Goal: Task Accomplishment & Management: Manage account settings

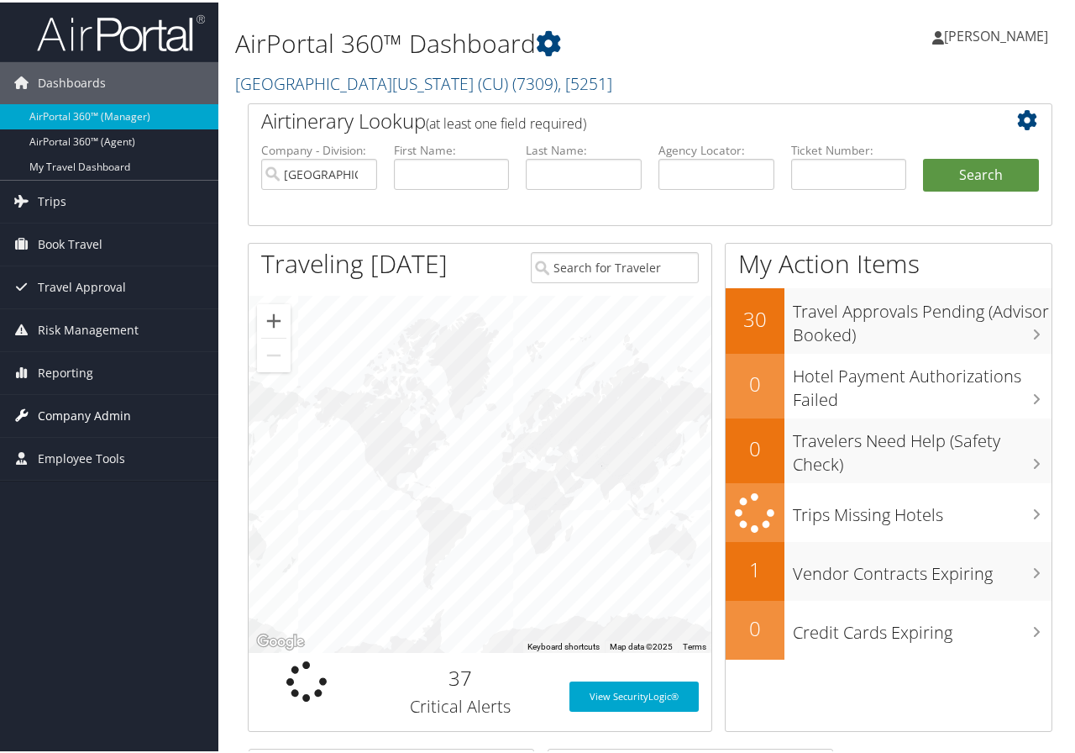
click at [107, 412] on span "Company Admin" at bounding box center [84, 413] width 93 height 42
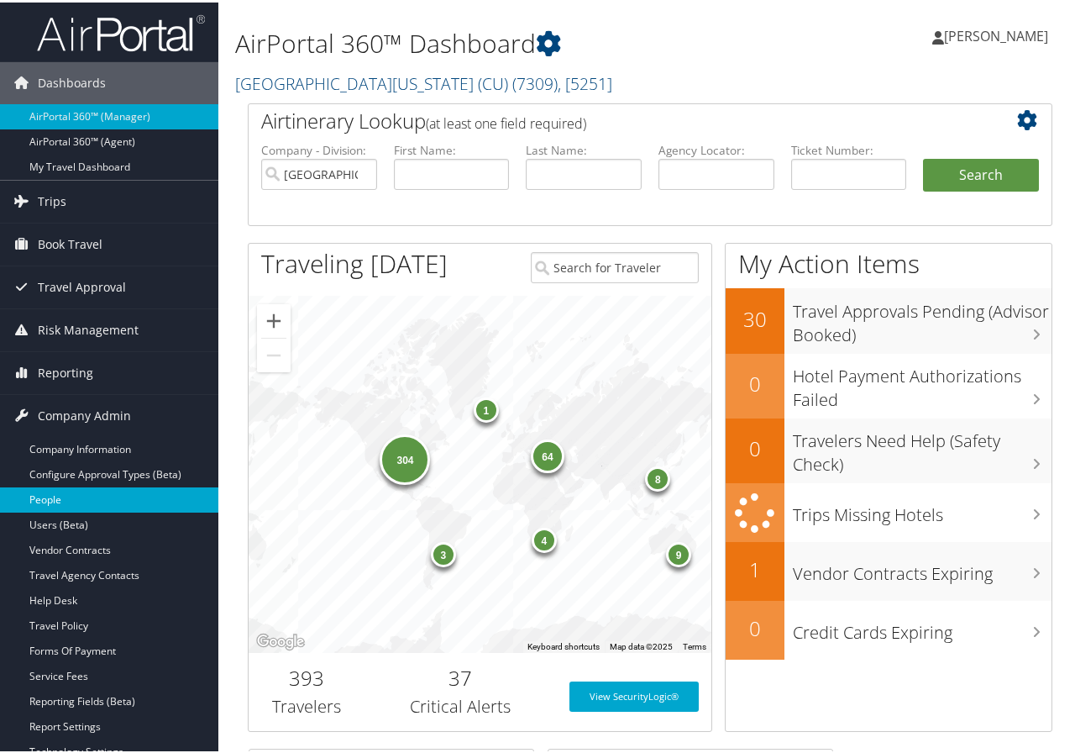
click at [74, 496] on link "People" at bounding box center [109, 497] width 218 height 25
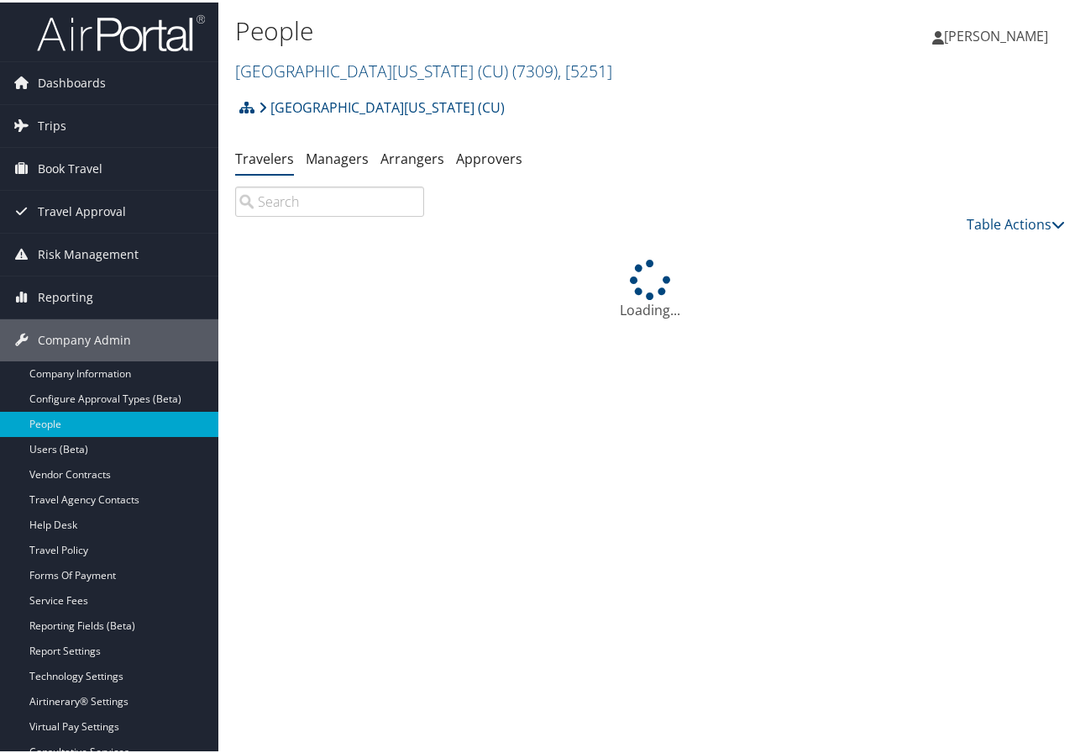
click at [293, 195] on input "search" at bounding box center [329, 199] width 189 height 30
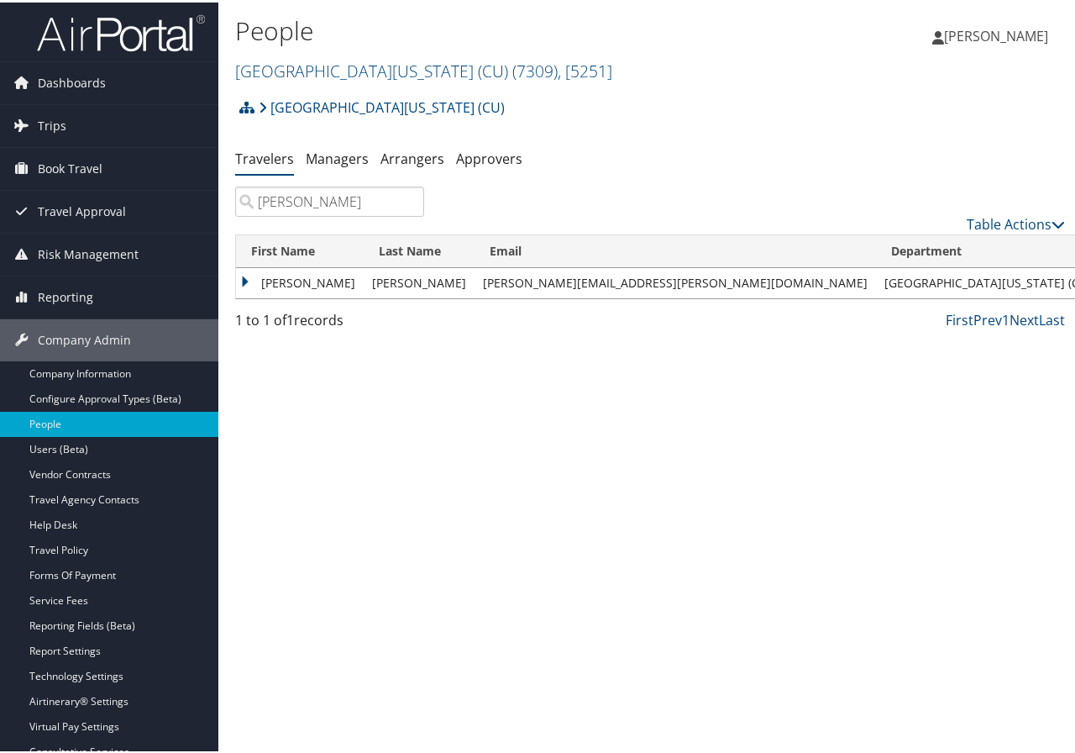
type input "laura quinn"
click at [300, 276] on td "Laura" at bounding box center [300, 280] width 128 height 30
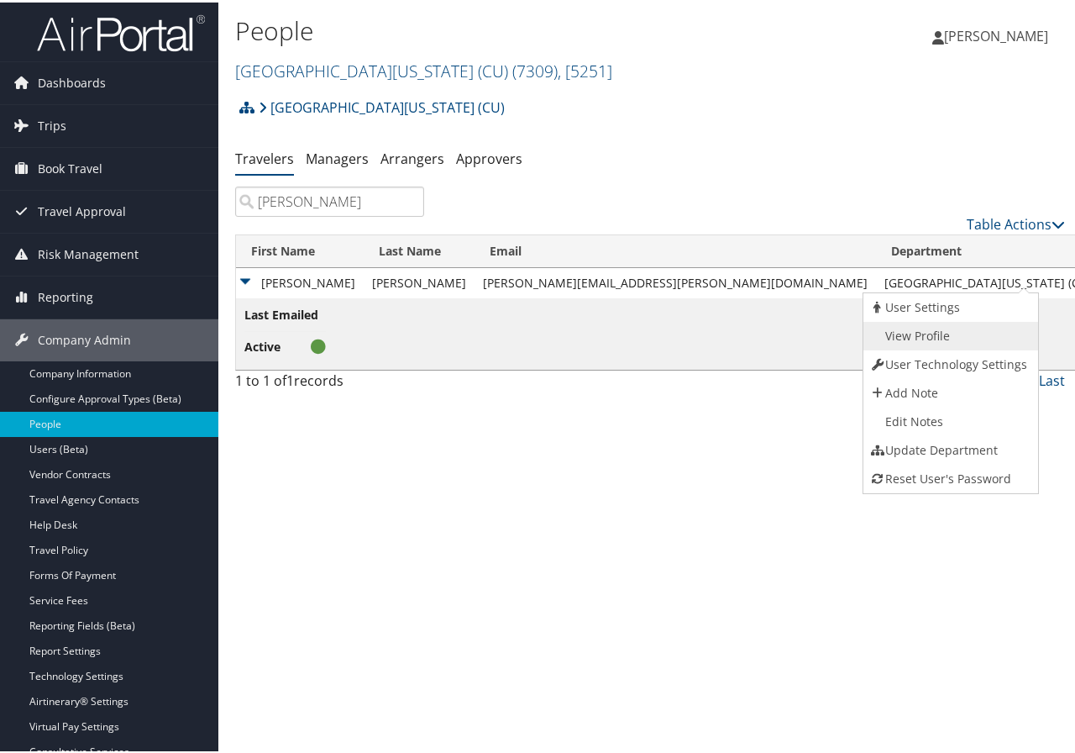
click at [936, 332] on link "View Profile" at bounding box center [949, 333] width 171 height 29
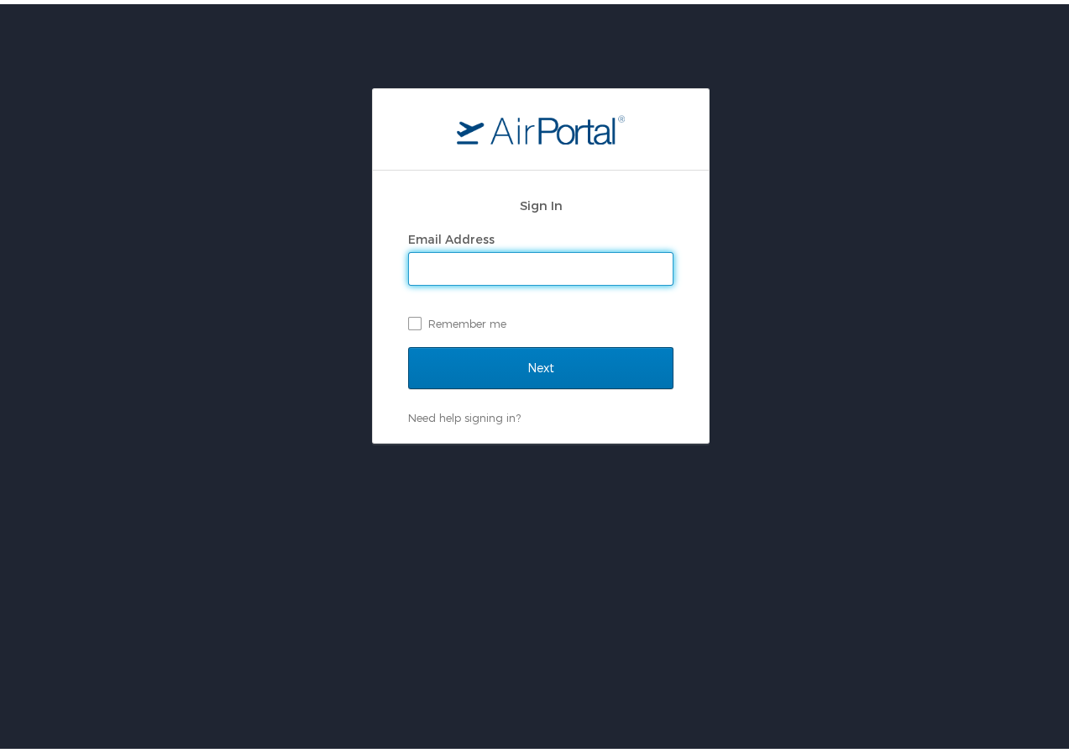
type input "marie.larsen@cbtravel.com"
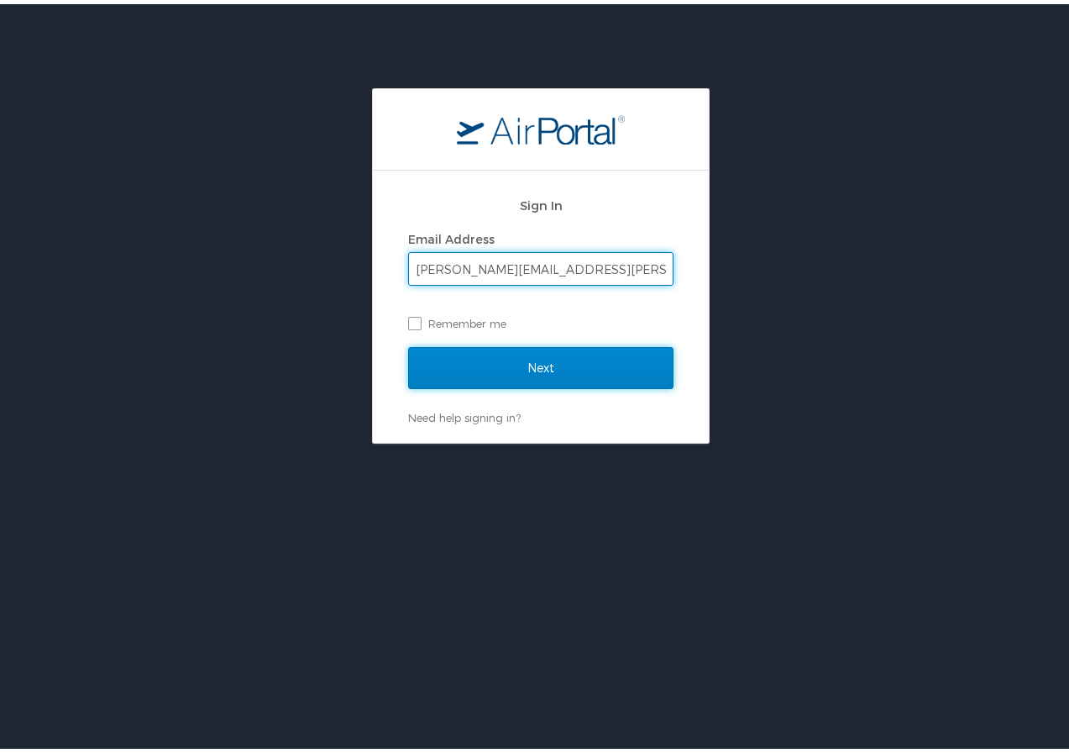
click at [521, 363] on input "Next" at bounding box center [540, 364] width 265 height 42
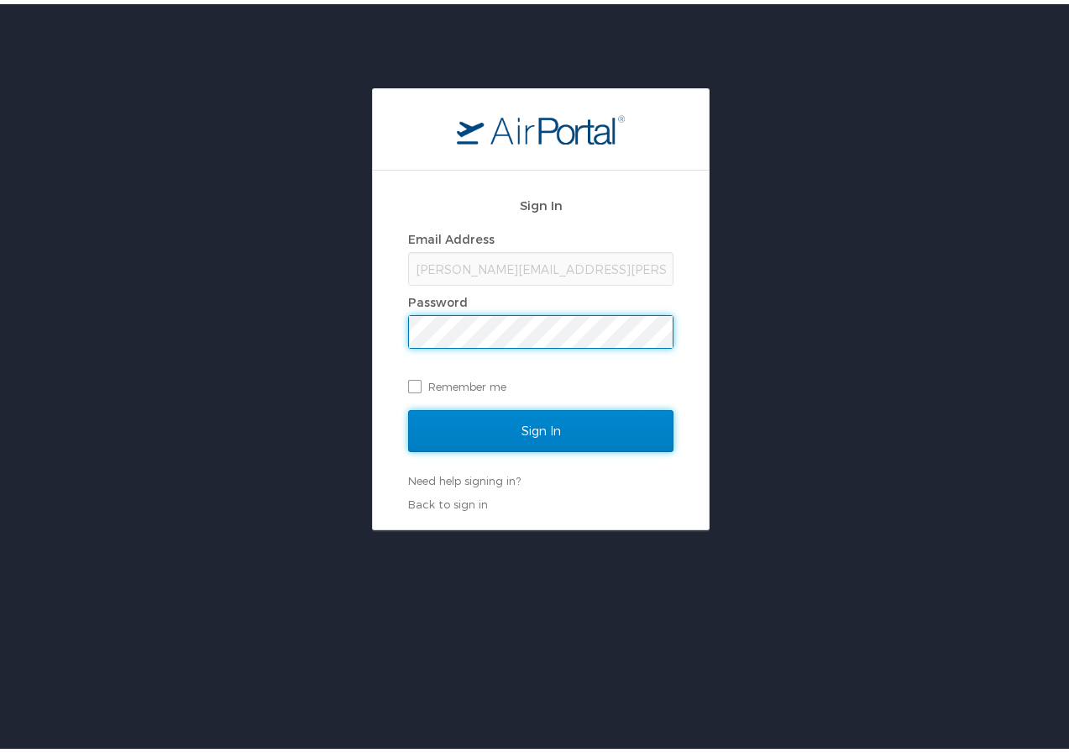
click at [522, 424] on input "Sign In" at bounding box center [540, 427] width 265 height 42
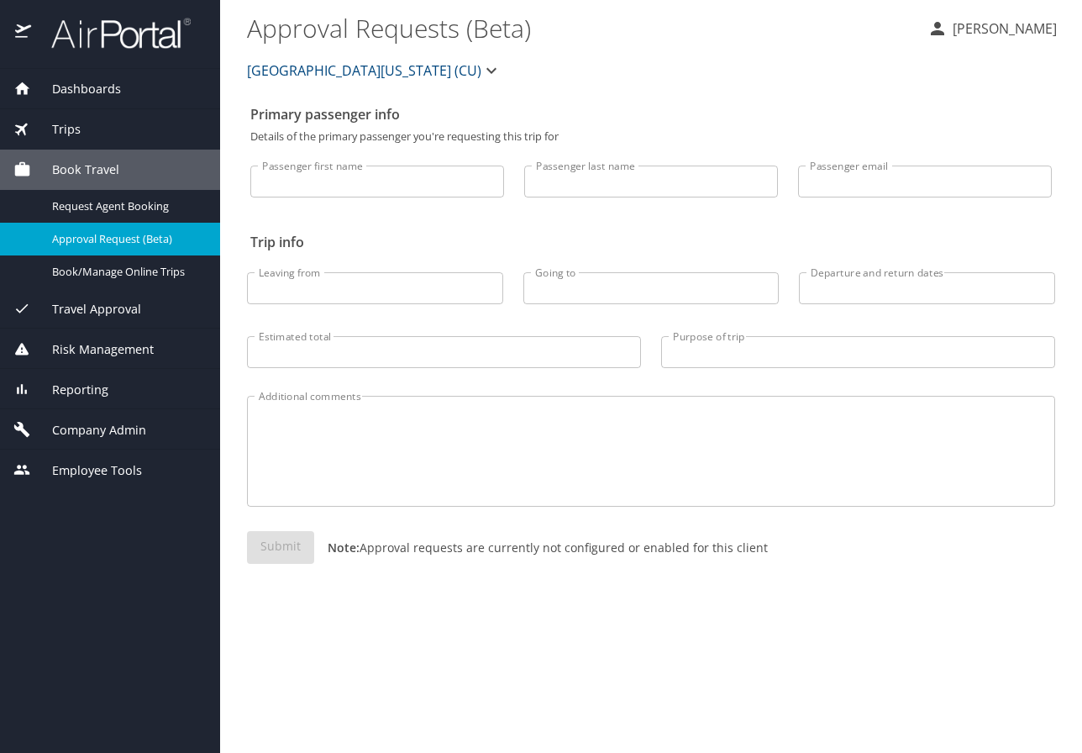
click at [81, 385] on span "Reporting" at bounding box center [69, 390] width 77 height 18
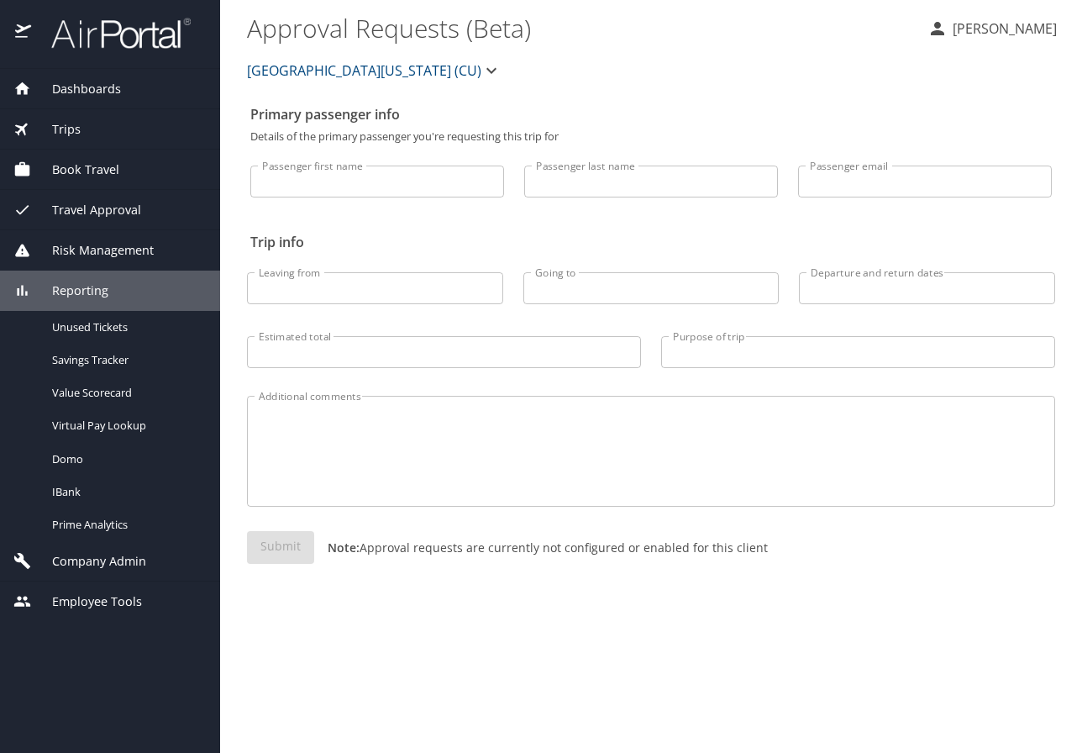
click at [115, 558] on span "Company Admin" at bounding box center [88, 561] width 115 height 18
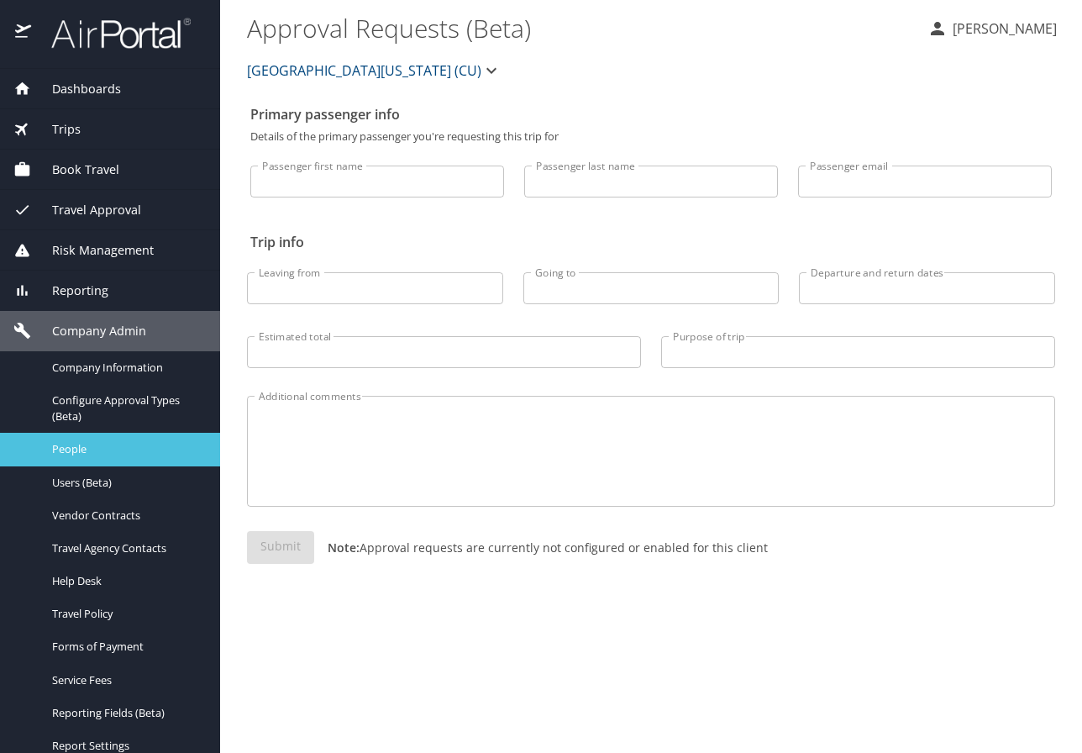
click at [97, 448] on span "People" at bounding box center [126, 449] width 148 height 16
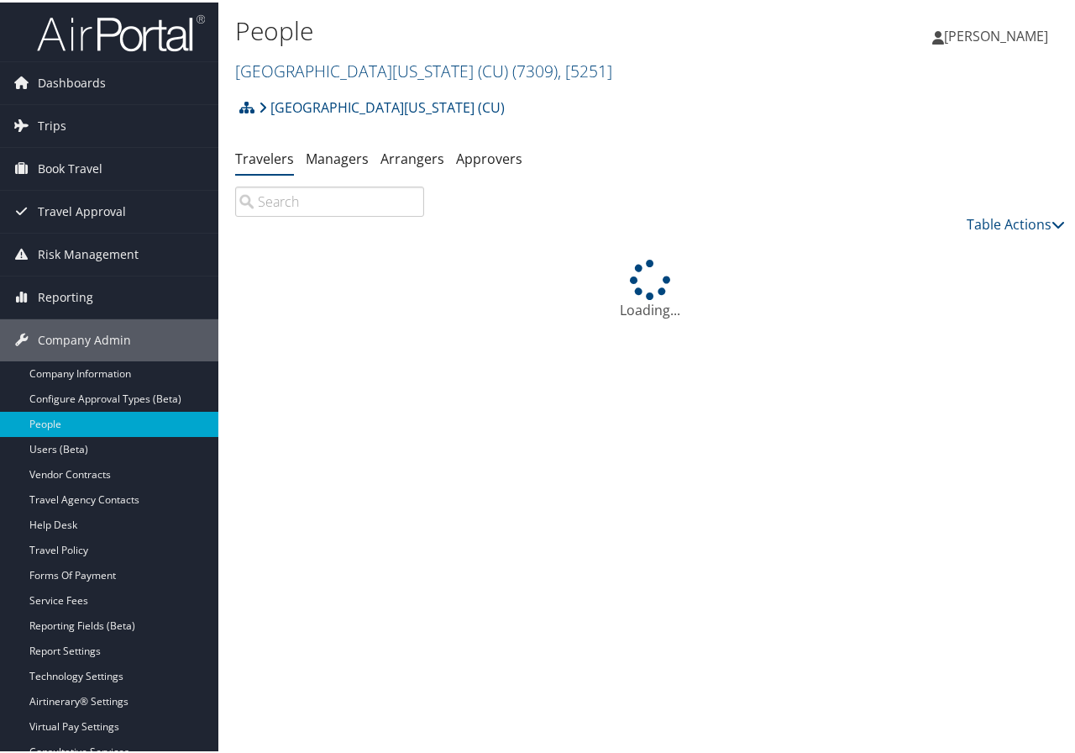
click at [272, 200] on input "search" at bounding box center [329, 199] width 189 height 30
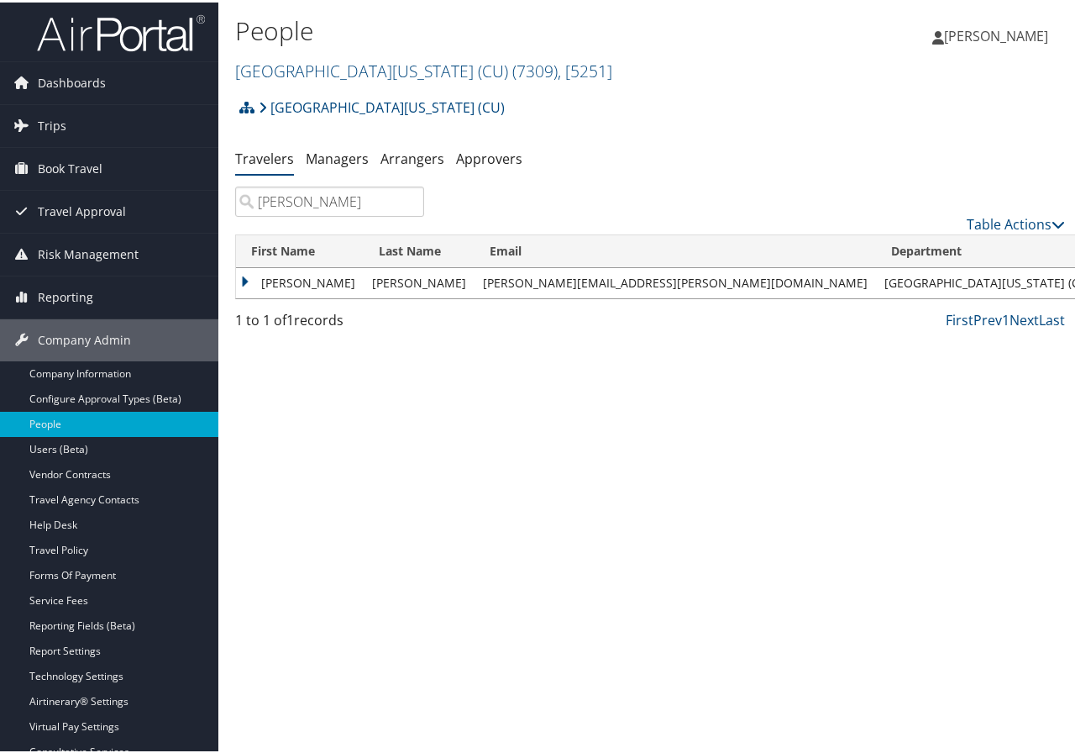
type input "[PERSON_NAME]"
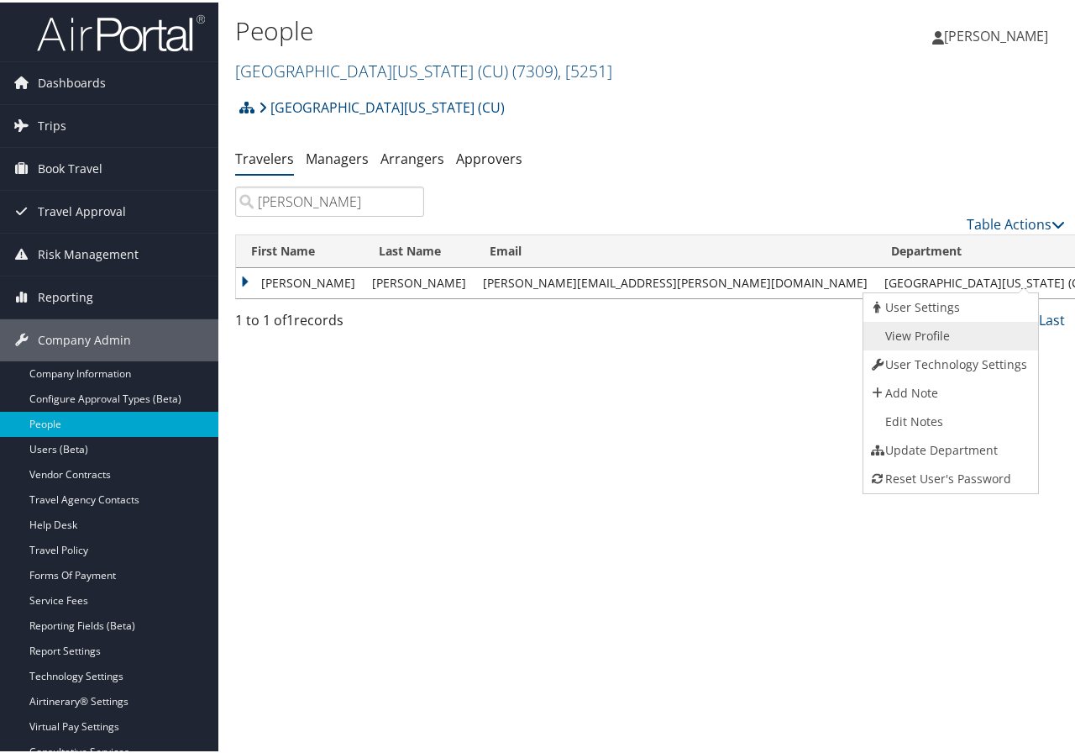
click at [942, 335] on link "View Profile" at bounding box center [949, 333] width 171 height 29
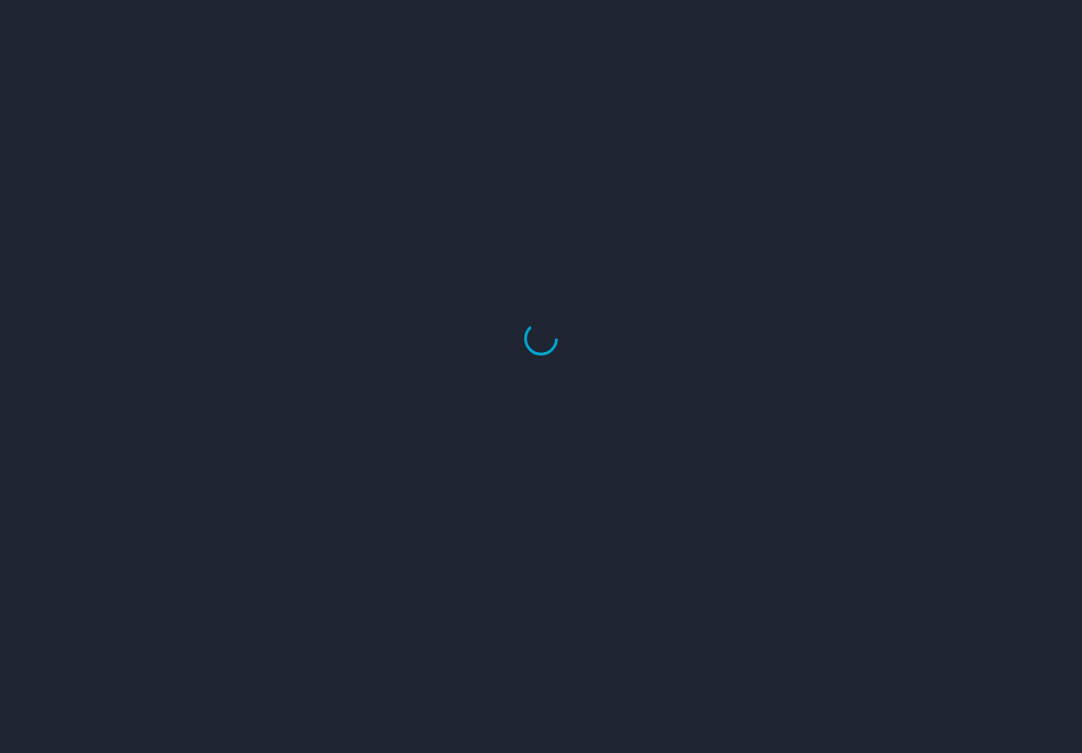
select select "US"
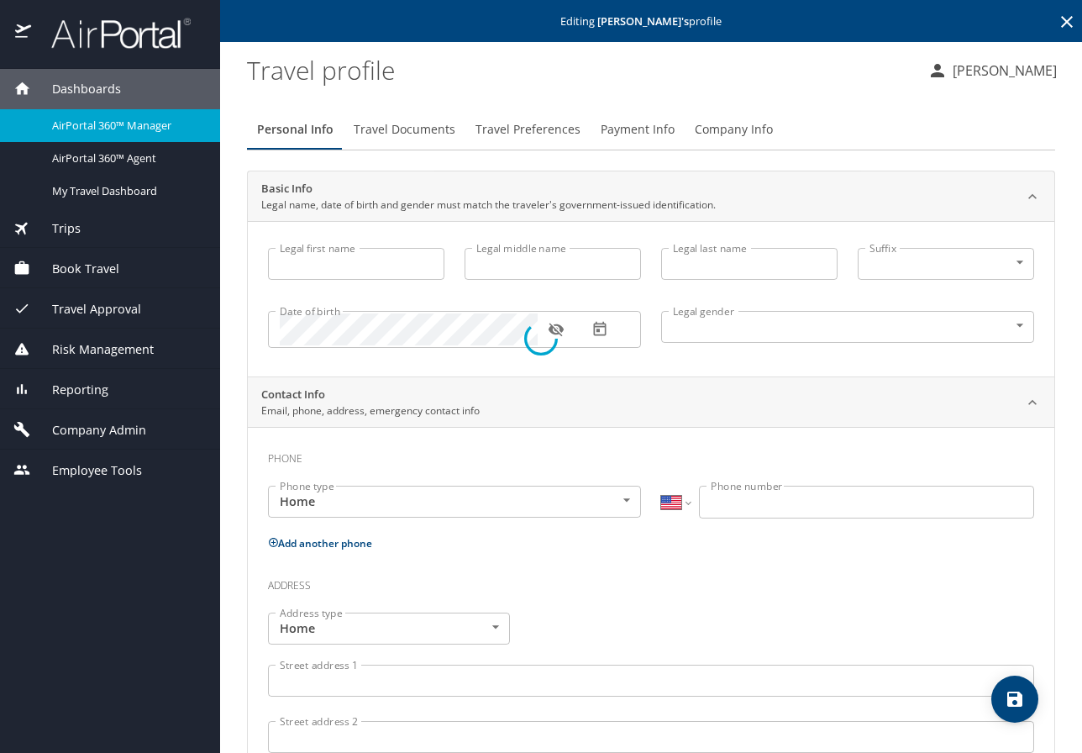
type input "[PERSON_NAME]"
type input "Undisclosed"
select select "US"
click at [546, 334] on button "button" at bounding box center [556, 329] width 37 height 37
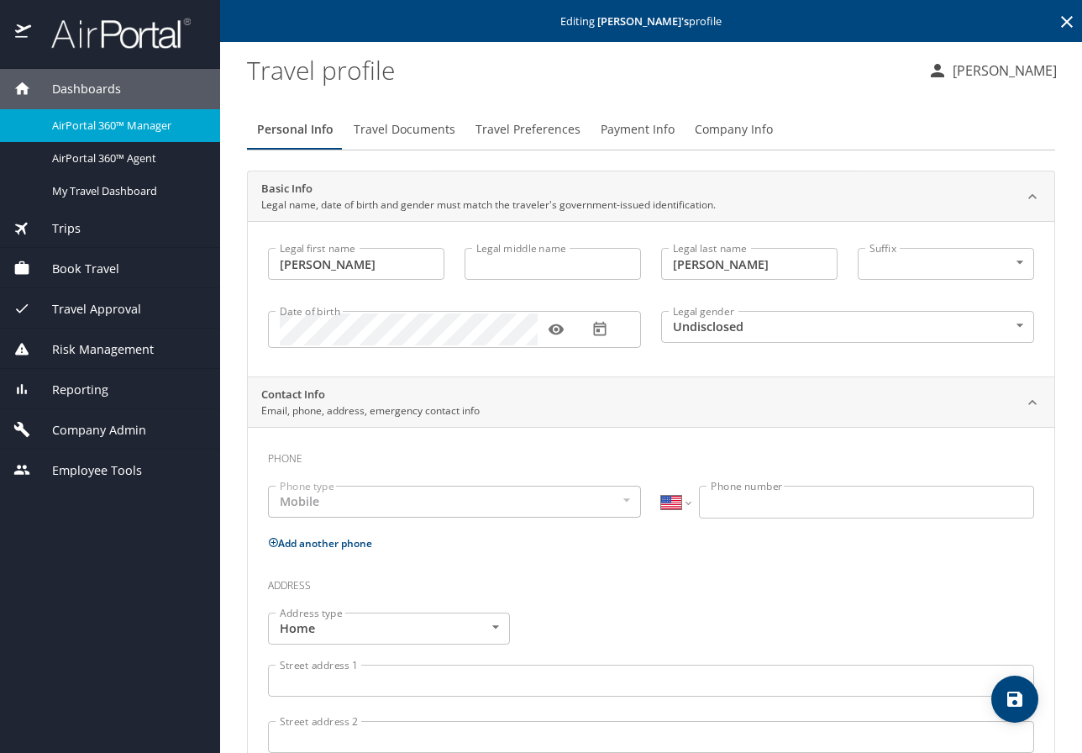
click at [412, 134] on span "Travel Documents" at bounding box center [405, 129] width 102 height 21
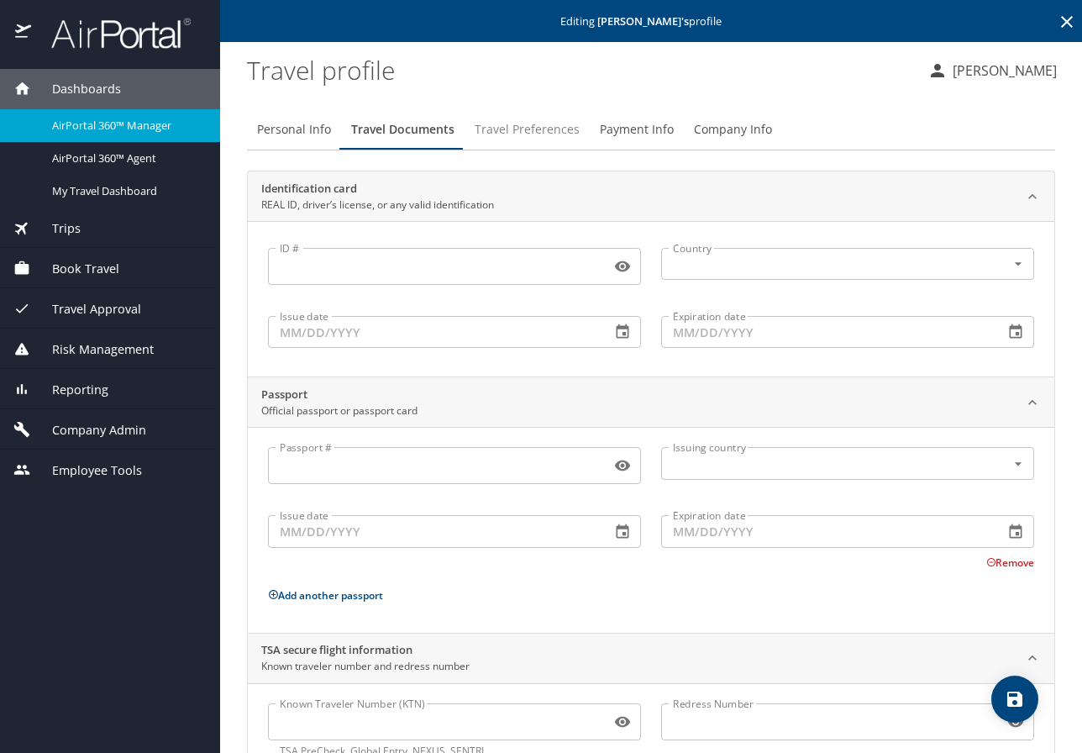
click at [515, 127] on span "Travel Preferences" at bounding box center [527, 129] width 105 height 21
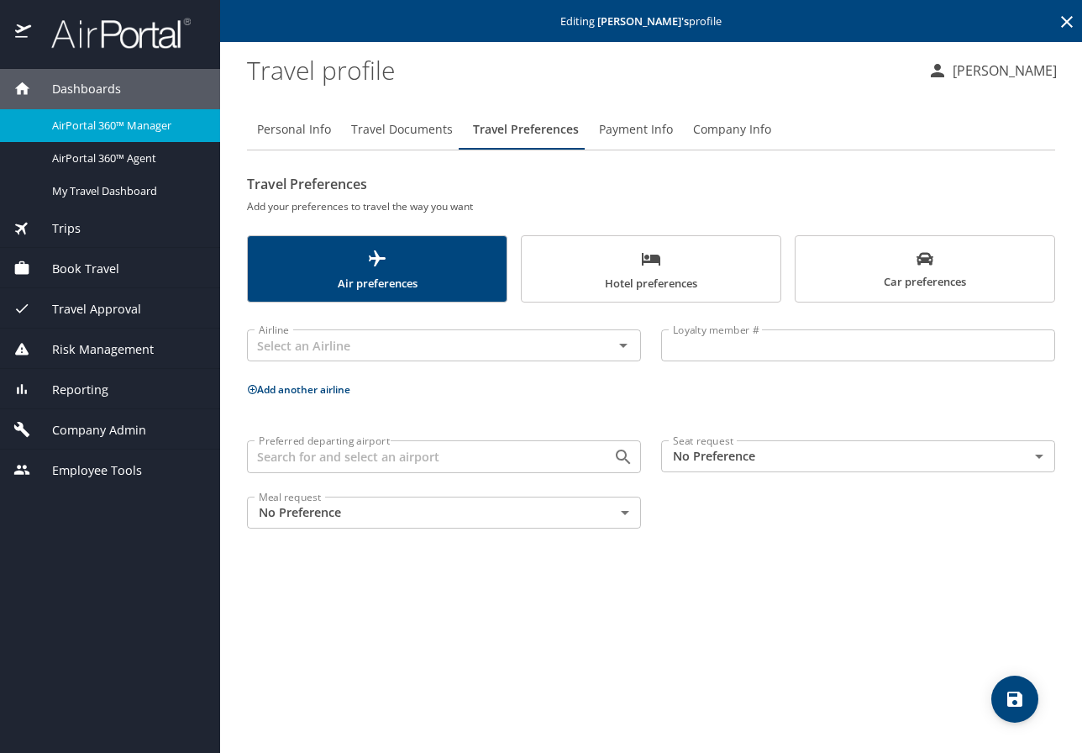
click at [622, 120] on span "Payment Info" at bounding box center [636, 129] width 74 height 21
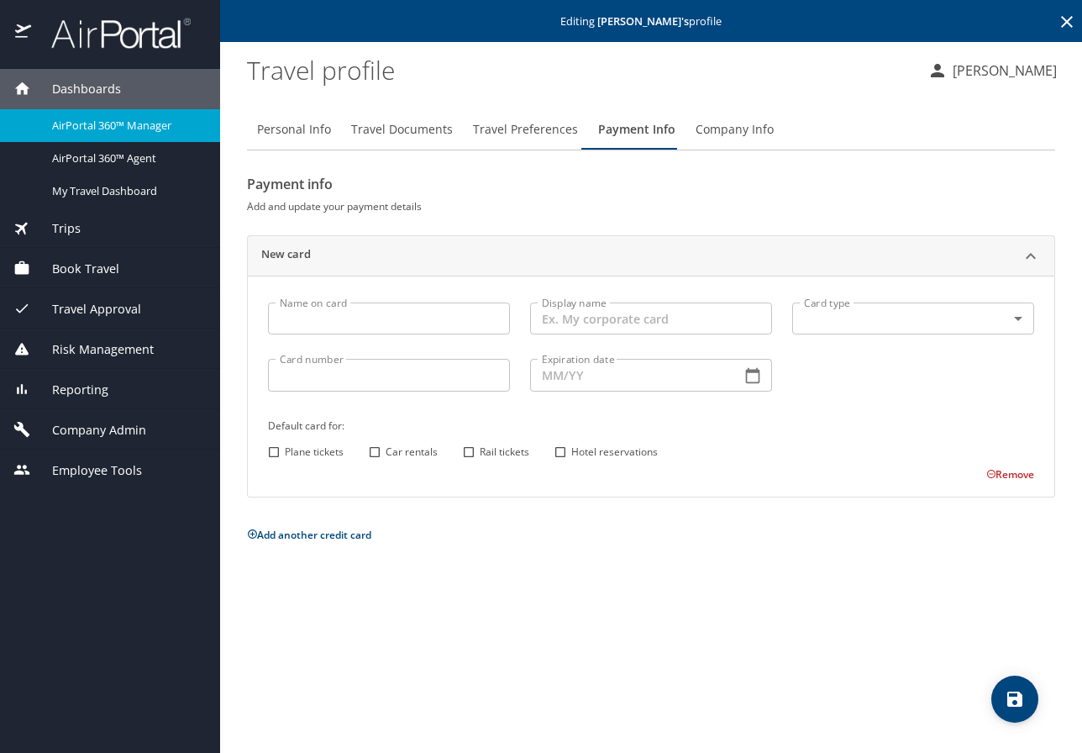
click at [758, 124] on span "Company Info" at bounding box center [735, 129] width 78 height 21
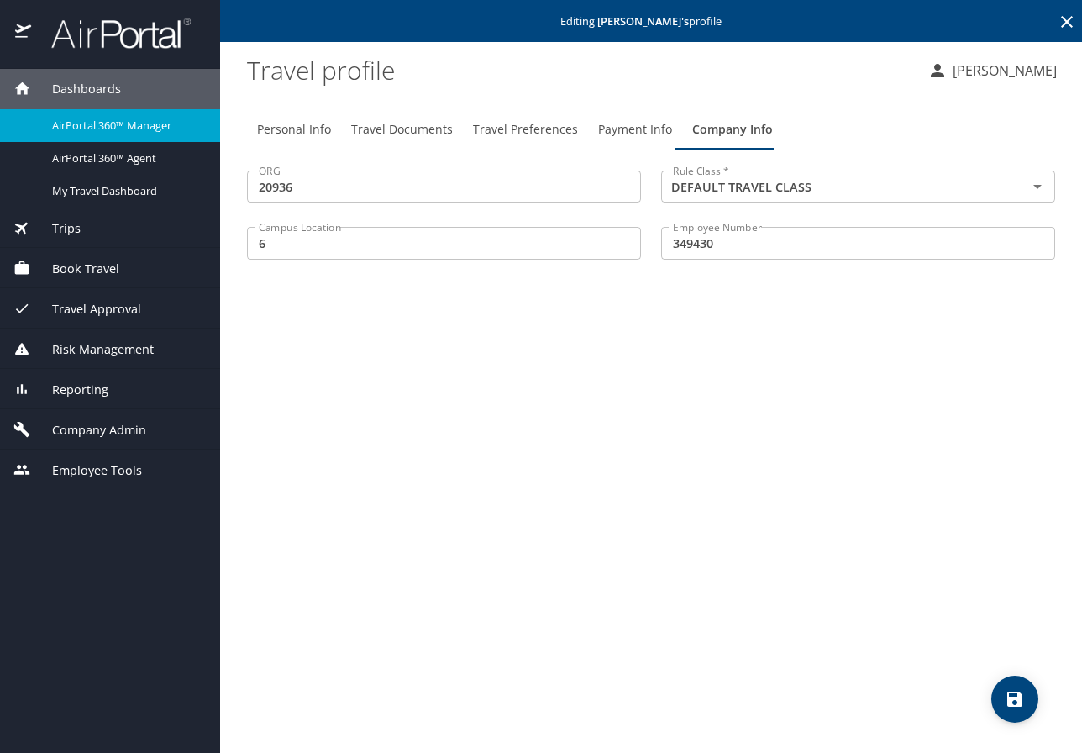
click at [287, 129] on span "Personal Info" at bounding box center [294, 129] width 74 height 21
select select "US"
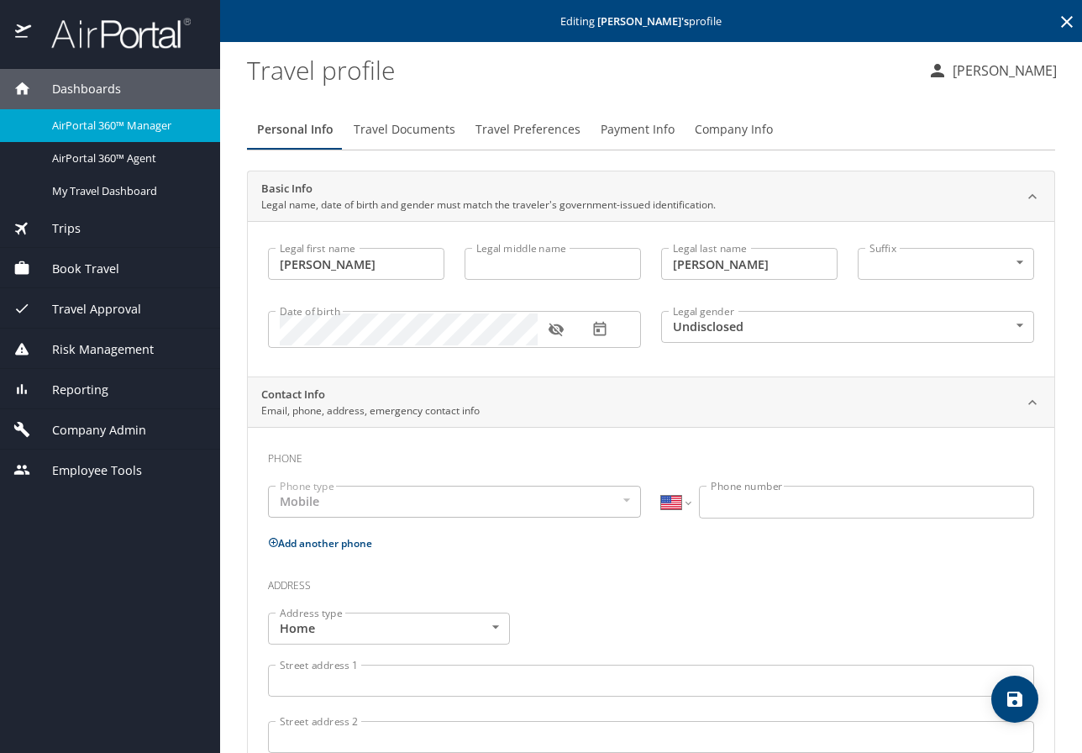
click at [1068, 586] on main "Editing Laura Quinn 's profile Travel profile Marie Larsen Personal Info Travel…" at bounding box center [651, 376] width 862 height 753
